Goal: Information Seeking & Learning: Learn about a topic

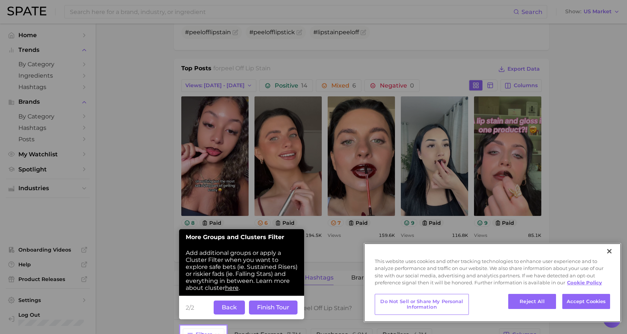
scroll to position [312, 0]
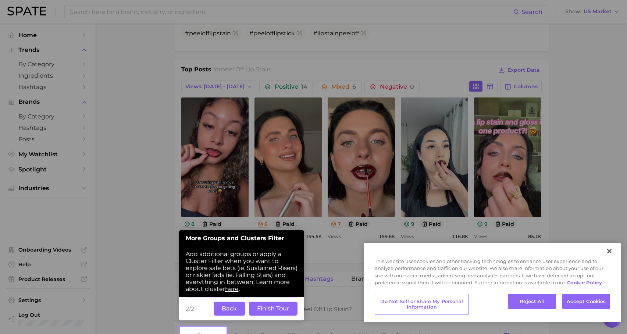
click at [284, 309] on button "Finish Tour" at bounding box center [273, 308] width 49 height 14
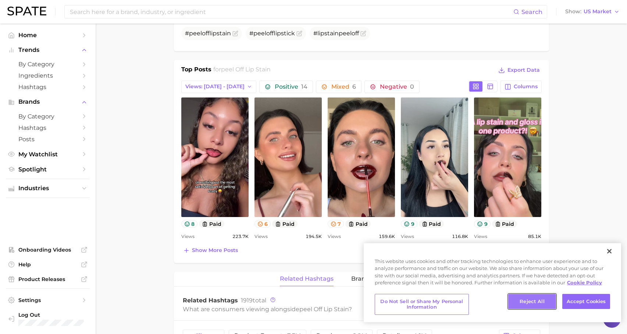
click at [549, 300] on button "Reject All" at bounding box center [532, 301] width 48 height 15
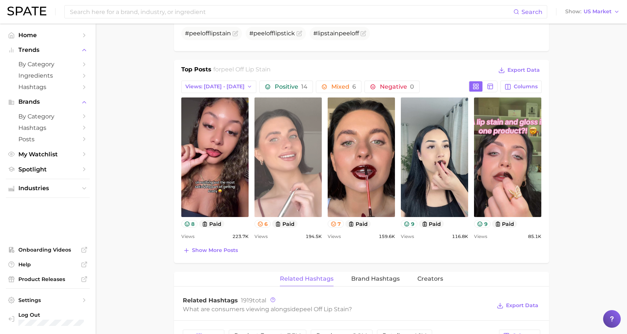
click at [283, 135] on link "view post on TikTok" at bounding box center [287, 156] width 67 height 119
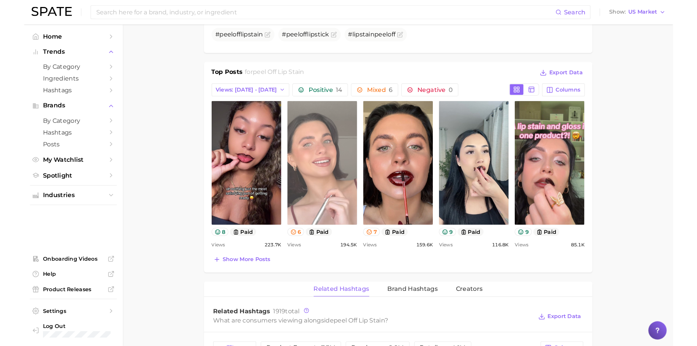
scroll to position [313, 0]
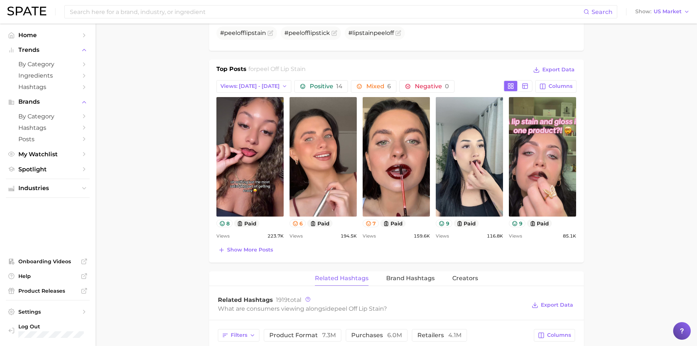
click at [632, 212] on main "1. makeup 2. lip makeup 3. lip stain products 4. peel off lip stain Overview Go…" at bounding box center [397, 234] width 602 height 1046
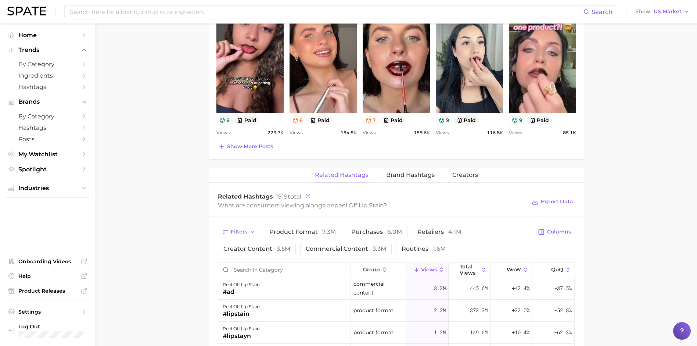
scroll to position [417, 0]
click at [624, 114] on main "1. makeup 2. lip makeup 3. lip stain products 4. peel off lip stain Overview Go…" at bounding box center [397, 130] width 602 height 1046
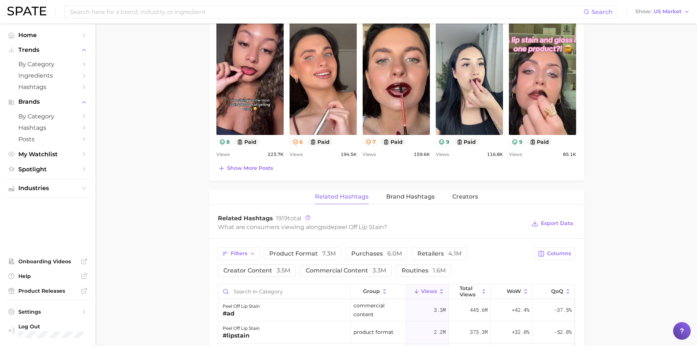
scroll to position [385, 0]
